Goal: Check status: Check status

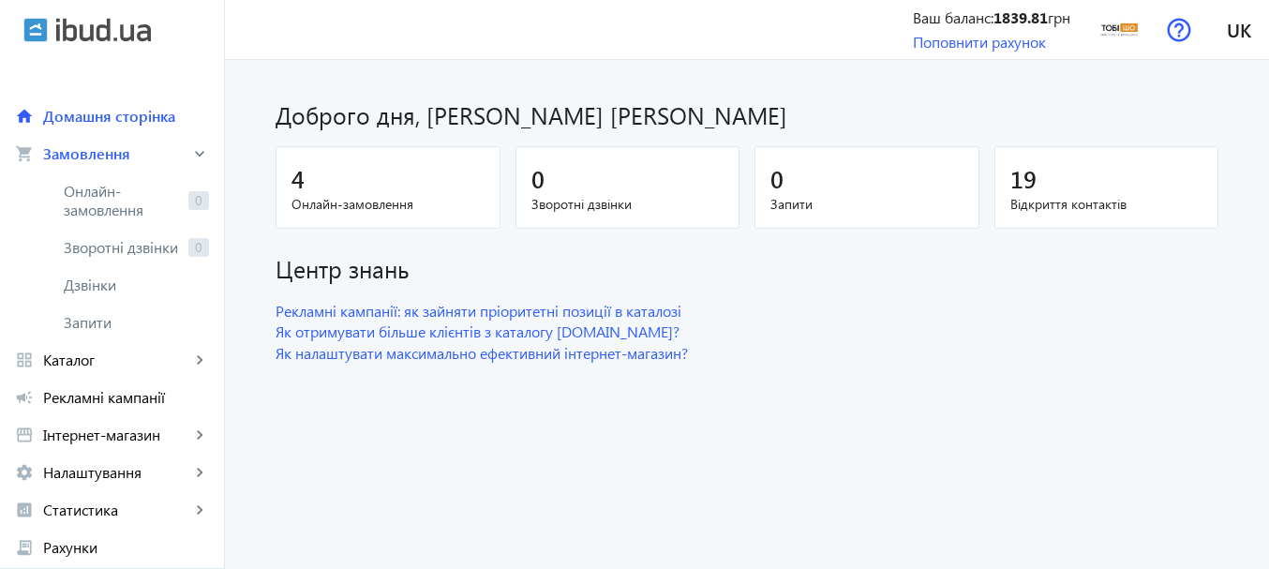
click at [81, 196] on span "Онлайн-замовлення" at bounding box center [122, 200] width 117 height 37
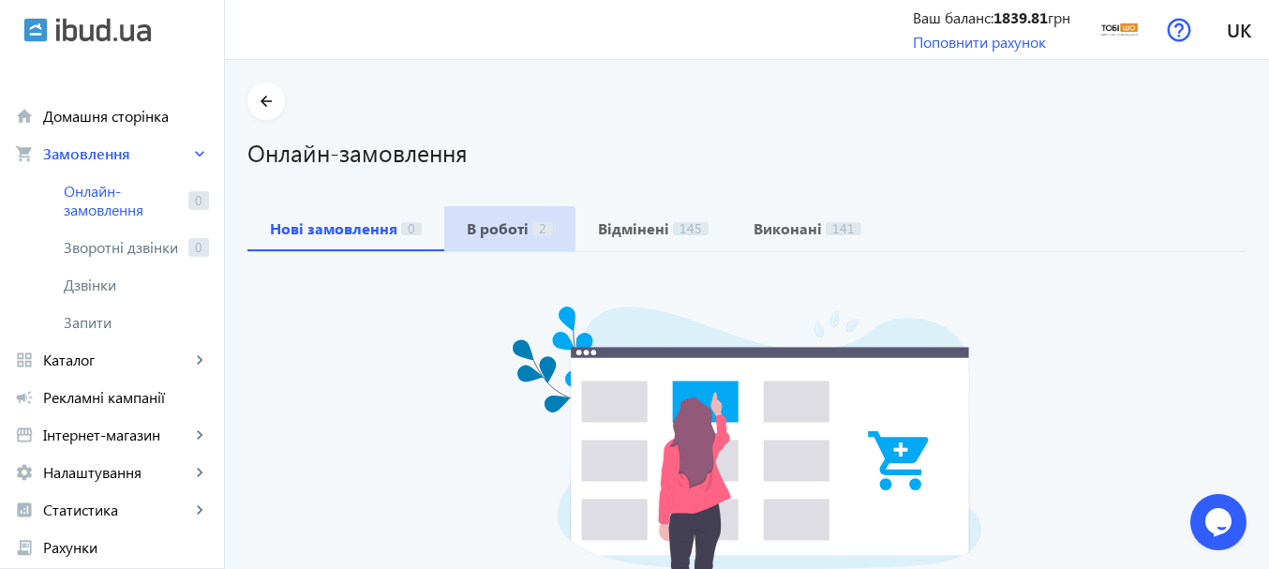
click at [492, 229] on b "В роботі" at bounding box center [498, 228] width 62 height 15
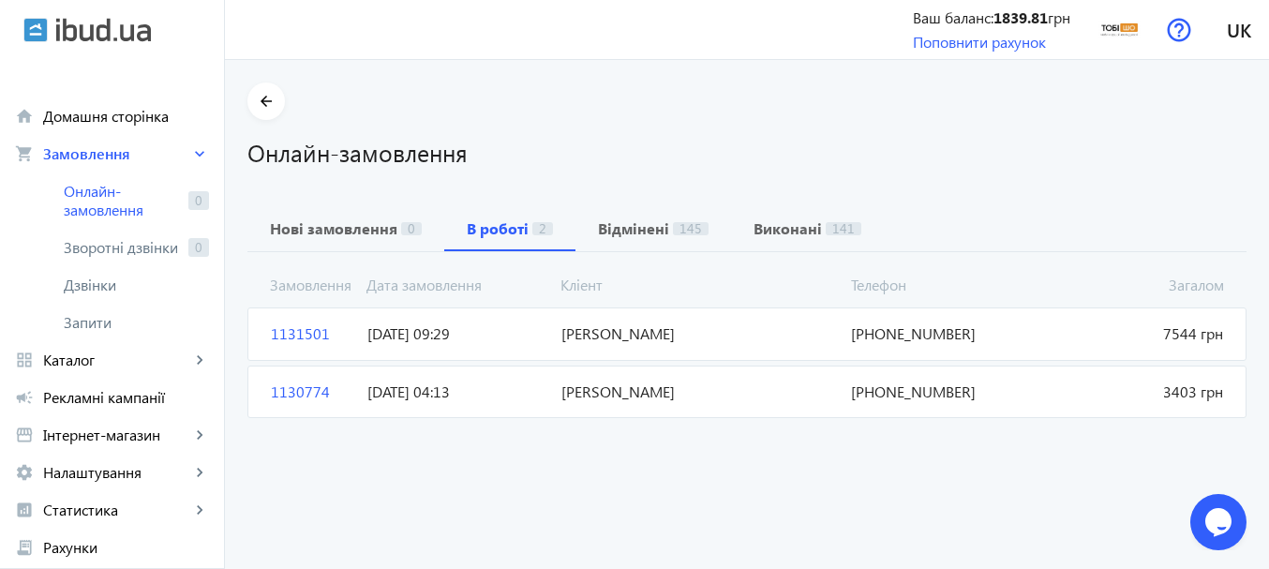
click at [446, 329] on span "[DATE] 09:29" at bounding box center [456, 333] width 193 height 21
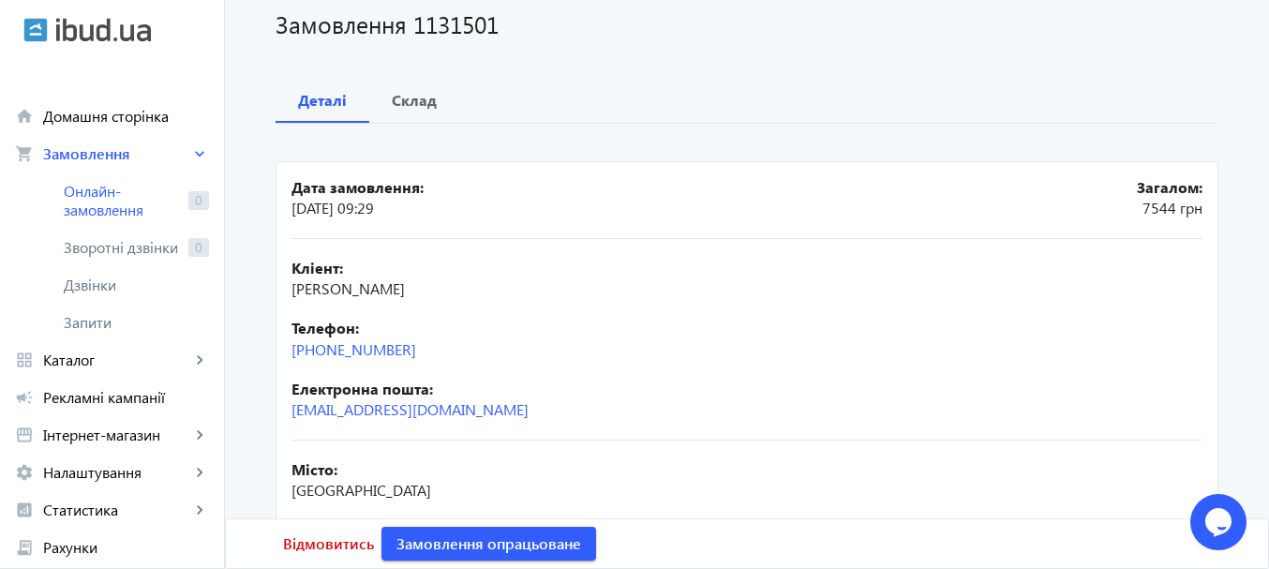
scroll to position [281, 0]
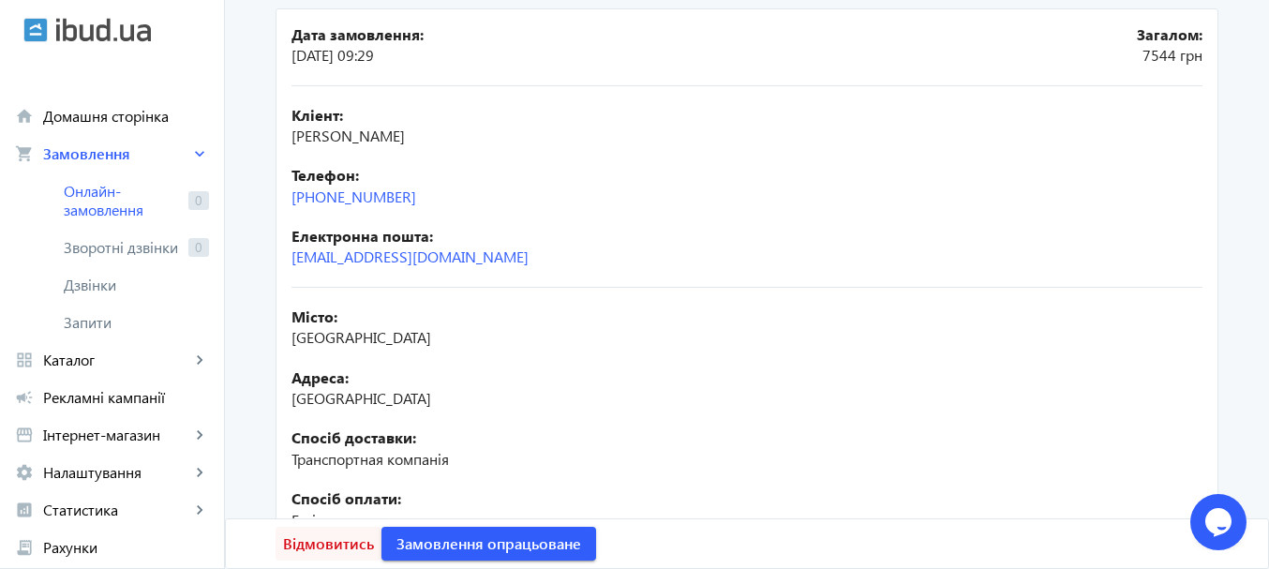
click at [317, 546] on span "Відмовитись" at bounding box center [328, 543] width 91 height 21
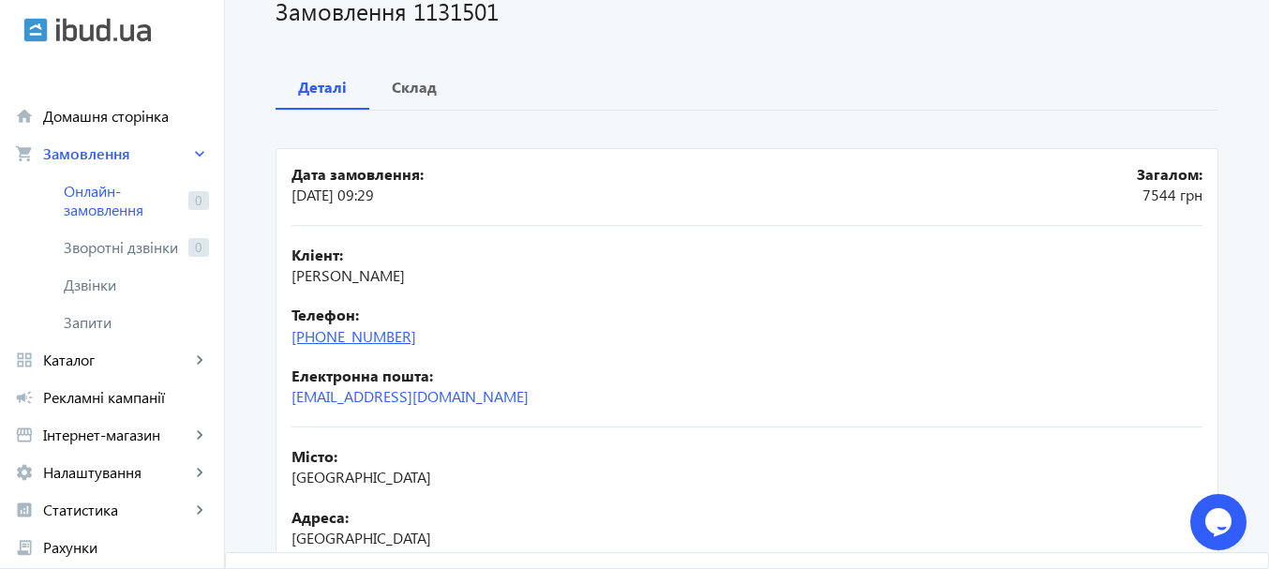
scroll to position [0, 0]
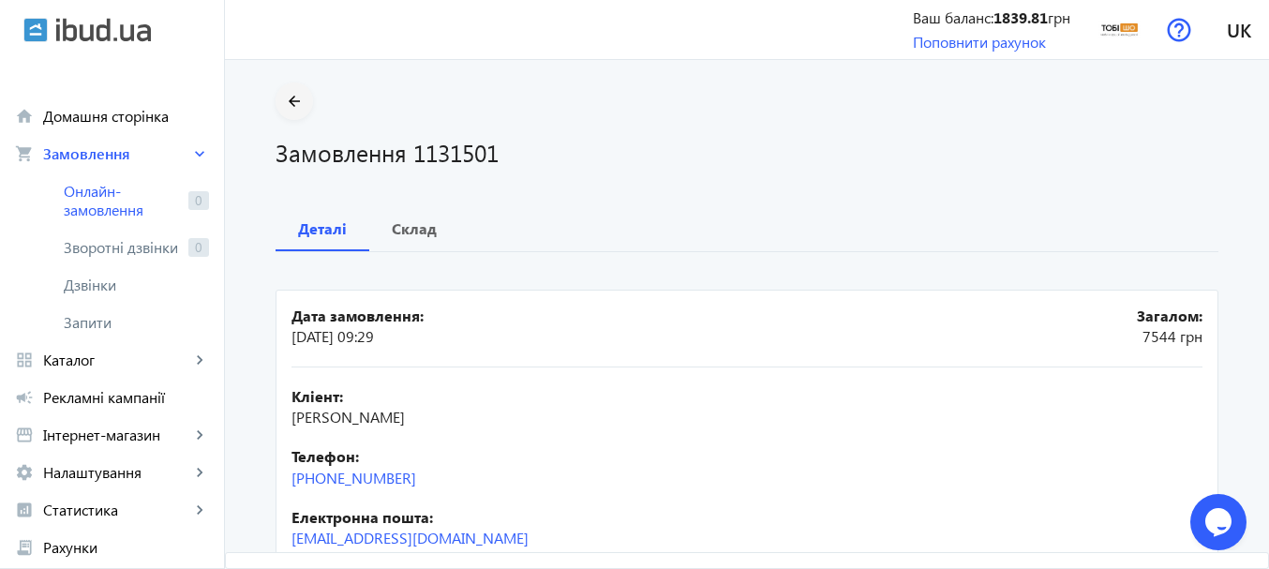
click at [300, 102] on mat-icon "arrow_back" at bounding box center [294, 101] width 23 height 23
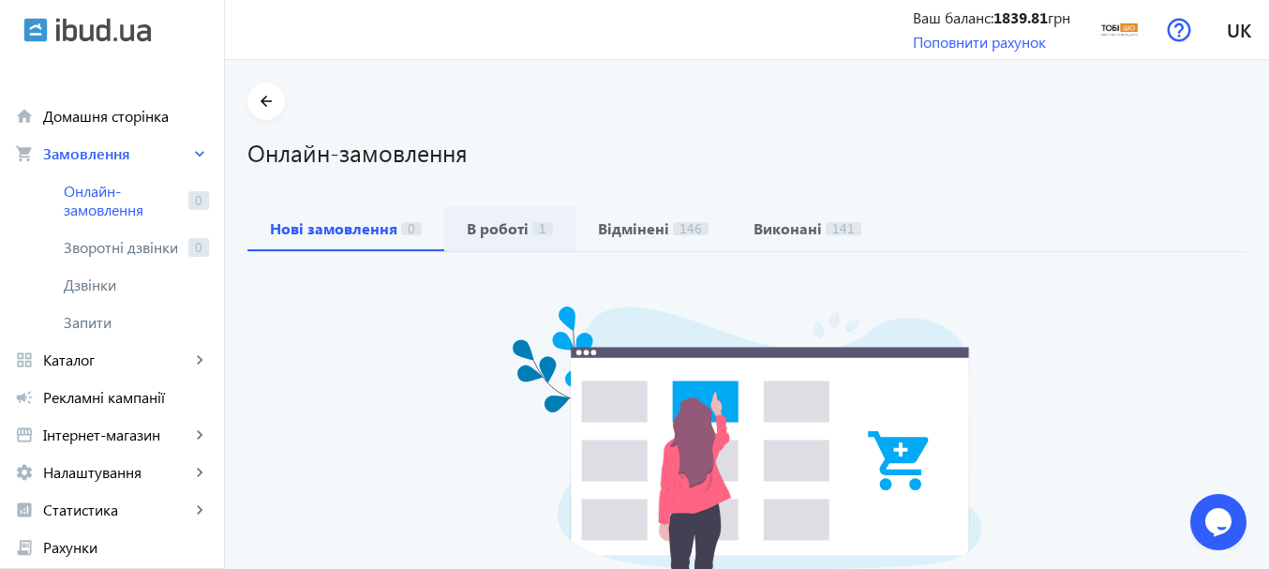
click at [508, 221] on b "В роботі" at bounding box center [498, 228] width 62 height 15
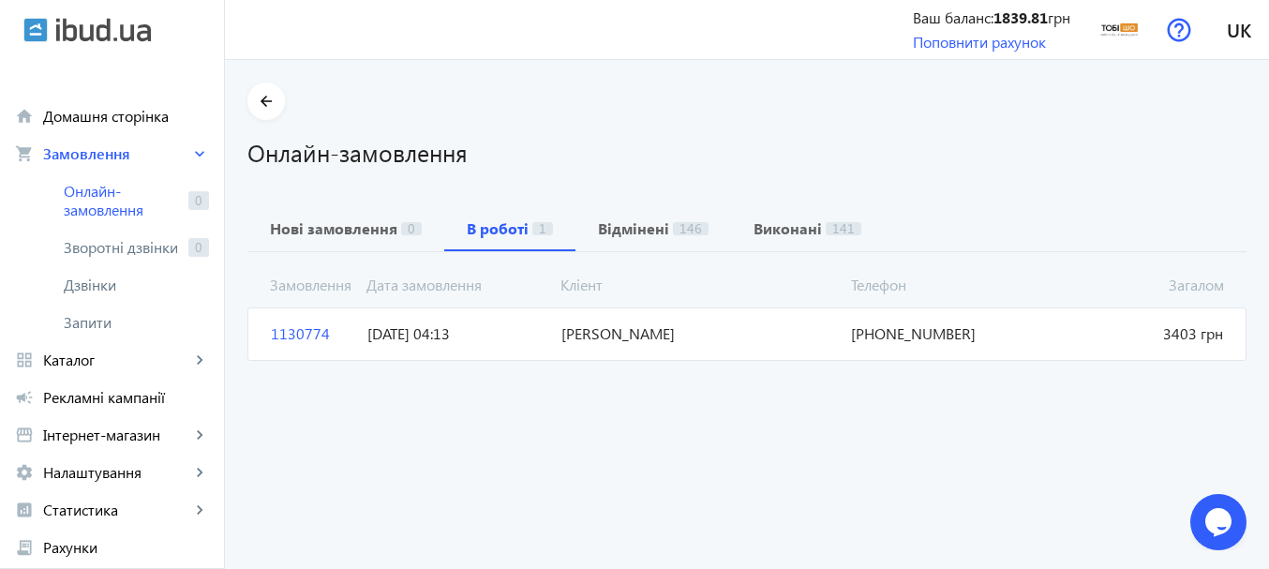
drag, startPoint x: 1030, startPoint y: 323, endPoint x: 844, endPoint y: 327, distance: 185.6
click at [844, 327] on mat-card "1130774 [PERSON_NAME] Загалом 3403 грн [DATE] 04:13 [PHONE_NUMBER]" at bounding box center [746, 333] width 999 height 52
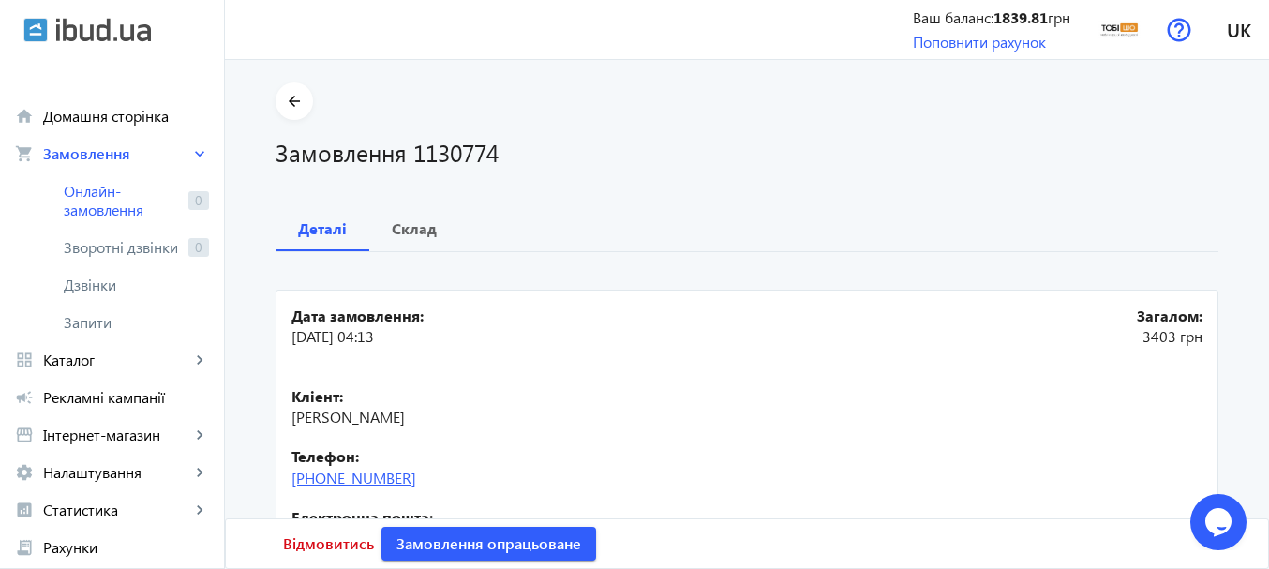
drag, startPoint x: 423, startPoint y: 471, endPoint x: 289, endPoint y: 478, distance: 134.2
click at [291, 478] on div "Телефон: [PHONE_NUMBER]" at bounding box center [746, 467] width 911 height 42
copy link "[PHONE_NUMBER]"
